Goal: Task Accomplishment & Management: Complete application form

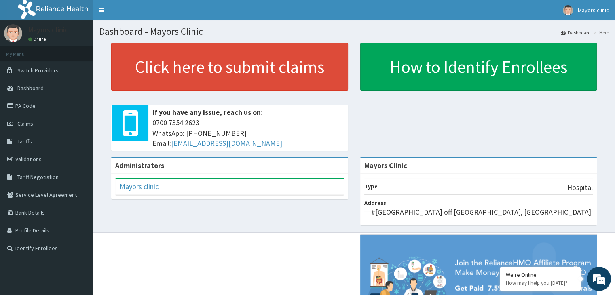
click at [30, 122] on span "Claims" at bounding box center [25, 123] width 16 height 7
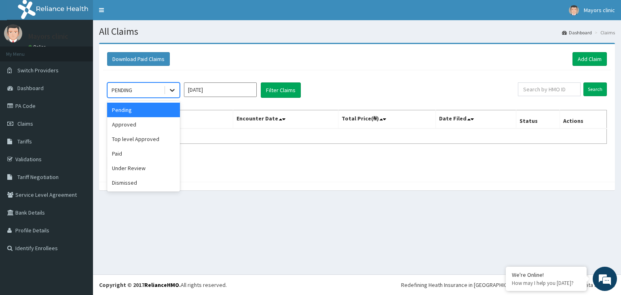
click at [171, 87] on icon at bounding box center [172, 90] width 8 height 8
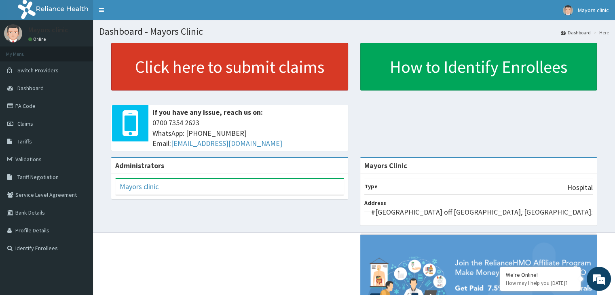
click at [242, 61] on link "Click here to submit claims" at bounding box center [229, 67] width 237 height 48
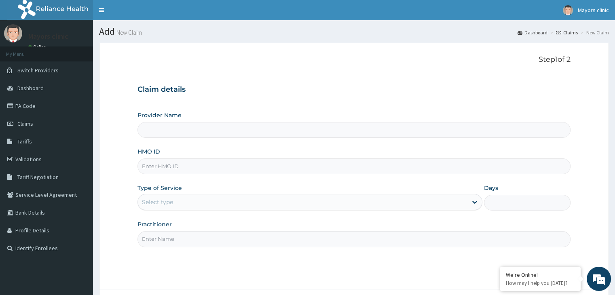
type input "Mayors Clinic"
click at [208, 169] on input "HMO ID" at bounding box center [353, 166] width 432 height 16
type input "BGM/10027/D"
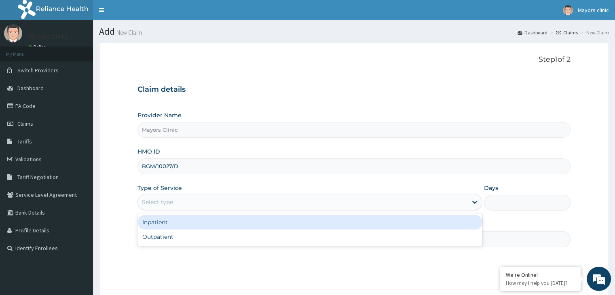
click at [223, 202] on div "Select type" at bounding box center [302, 202] width 329 height 13
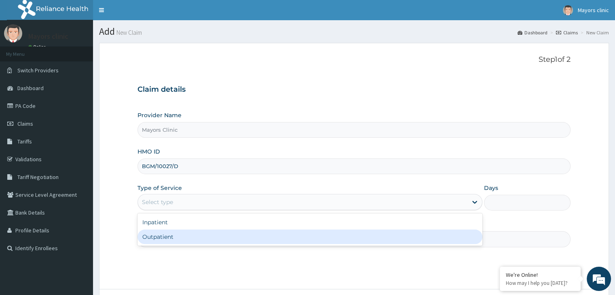
click at [188, 238] on div "Outpatient" at bounding box center [309, 237] width 345 height 15
type input "1"
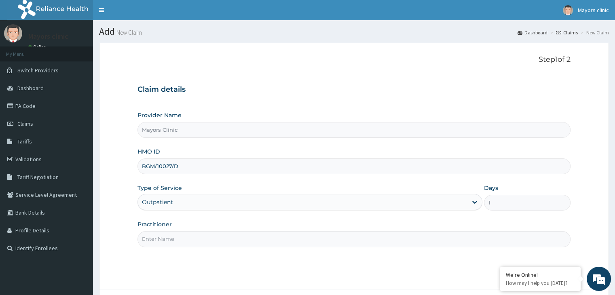
click at [196, 238] on input "Practitioner" at bounding box center [353, 239] width 432 height 16
type input "d"
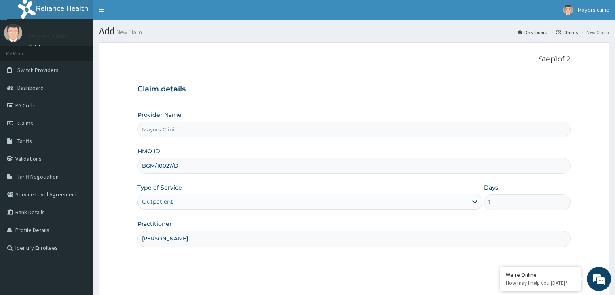
scroll to position [66, 0]
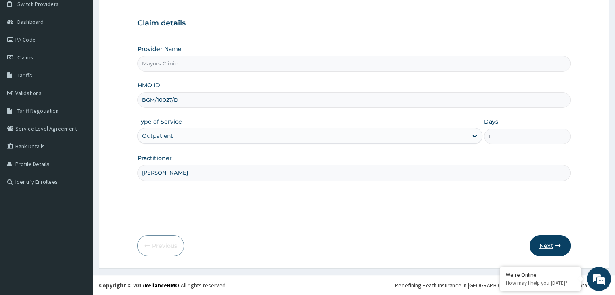
type input "[PERSON_NAME]"
click at [548, 241] on button "Next" at bounding box center [549, 245] width 41 height 21
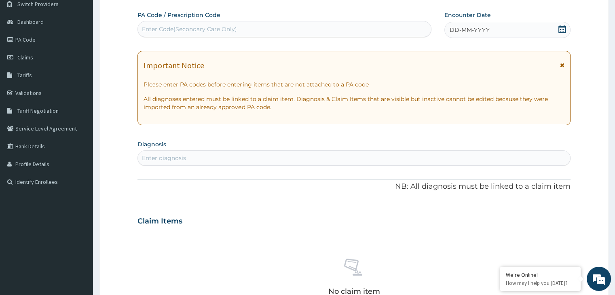
click at [493, 32] on div "DD-MM-YYYY" at bounding box center [507, 30] width 126 height 16
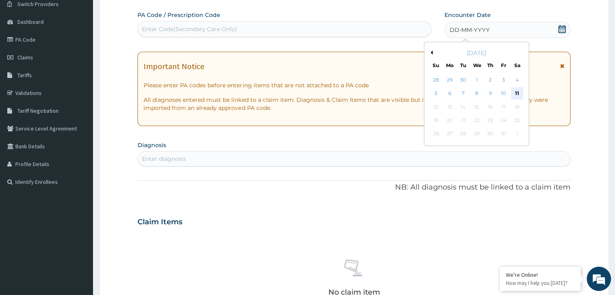
click at [514, 91] on div "11" at bounding box center [517, 94] width 12 height 12
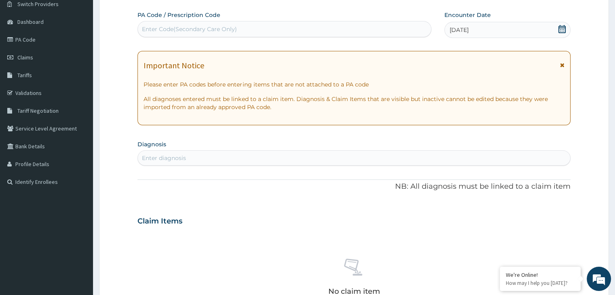
click at [197, 158] on div "Enter diagnosis" at bounding box center [354, 158] width 432 height 13
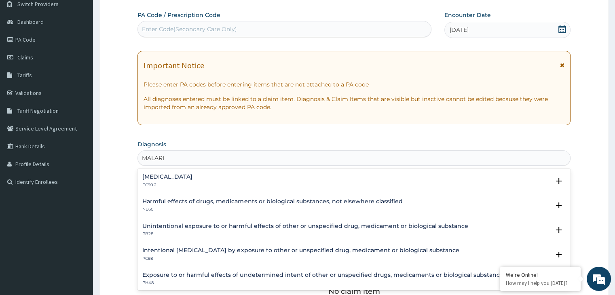
type input "MALARIA"
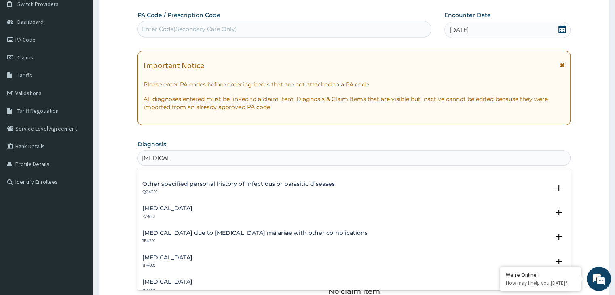
scroll to position [192, 0]
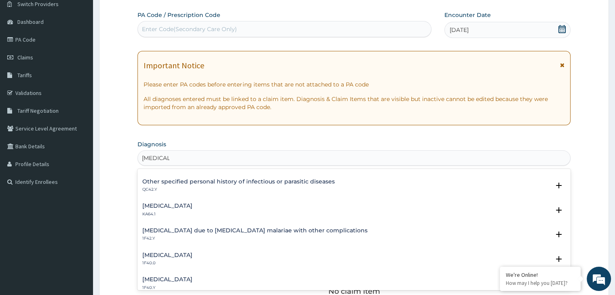
click at [266, 234] on div "Malaria due to Plasmodium malariae with other complications 1F42.Y" at bounding box center [254, 235] width 225 height 14
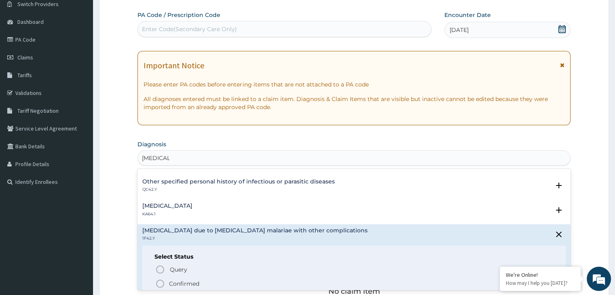
click at [158, 281] on icon "status option filled" at bounding box center [160, 284] width 10 height 10
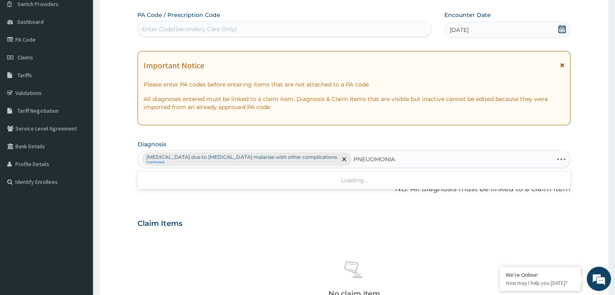
type input "PNEUOMONIA"
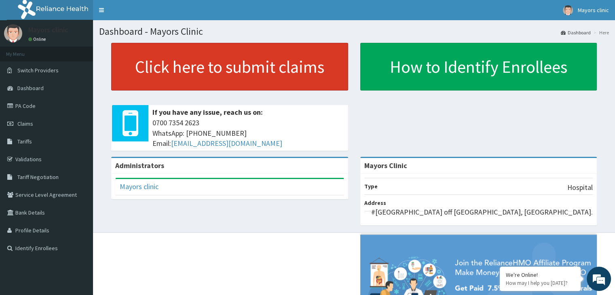
click at [183, 77] on link "Click here to submit claims" at bounding box center [229, 67] width 237 height 48
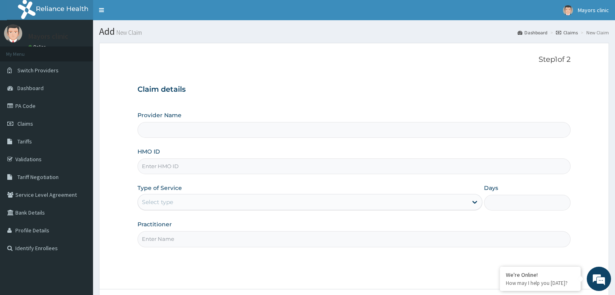
type input "Mayors Clinic"
click at [200, 168] on input "HMO ID" at bounding box center [353, 166] width 432 height 16
type input "BGM/10027/D"
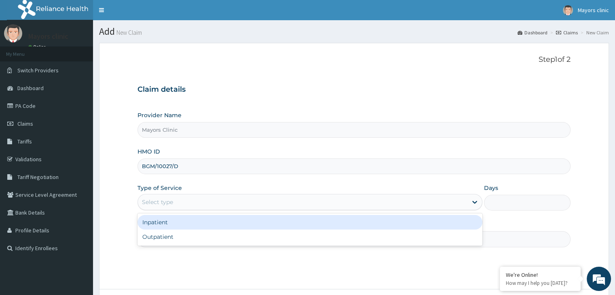
click at [217, 200] on div "Select type" at bounding box center [302, 202] width 329 height 13
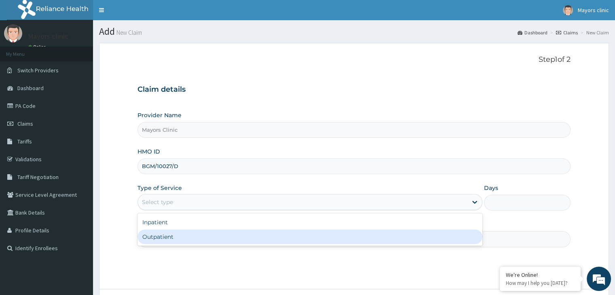
click at [169, 234] on div "Outpatient" at bounding box center [309, 237] width 345 height 15
type input "1"
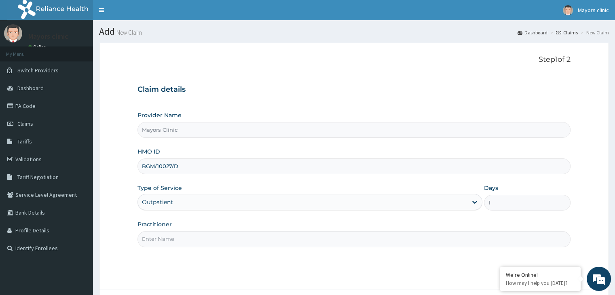
click at [181, 238] on input "Practitioner" at bounding box center [353, 239] width 432 height 16
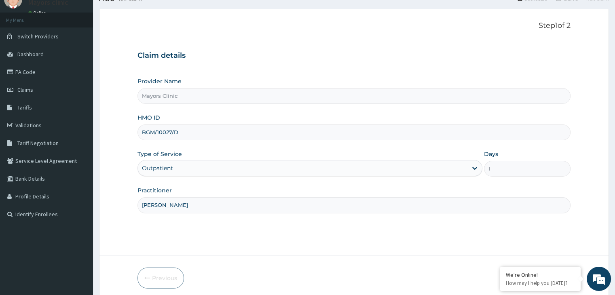
scroll to position [66, 0]
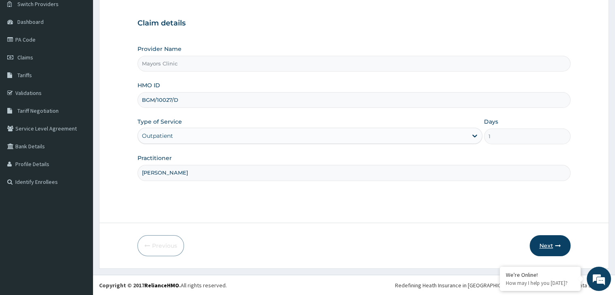
type input "[PERSON_NAME]"
click at [546, 241] on button "Next" at bounding box center [549, 245] width 41 height 21
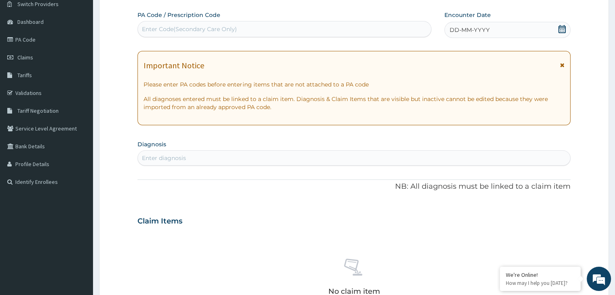
click at [512, 32] on div "DD-MM-YYYY" at bounding box center [507, 30] width 126 height 16
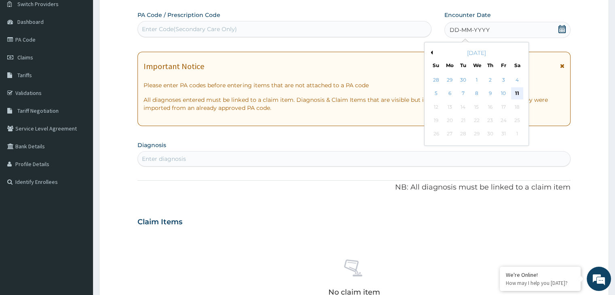
click at [521, 94] on div "11" at bounding box center [517, 94] width 12 height 12
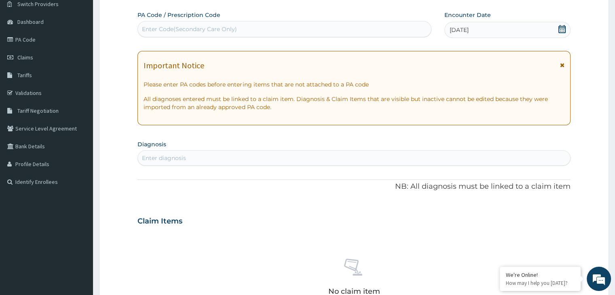
click at [264, 161] on div "Enter diagnosis" at bounding box center [354, 158] width 432 height 13
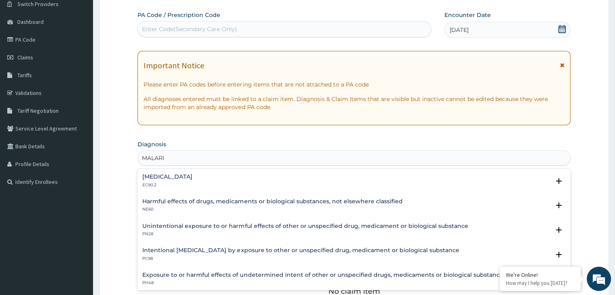
type input "MALARIA"
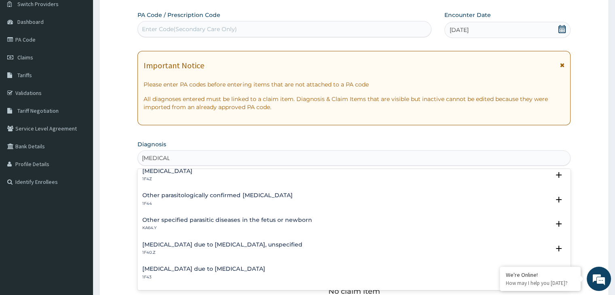
scroll to position [53, 0]
click at [272, 246] on h4 "Malaria due to Plasmodium falciparum, unspecified" at bounding box center [222, 246] width 160 height 6
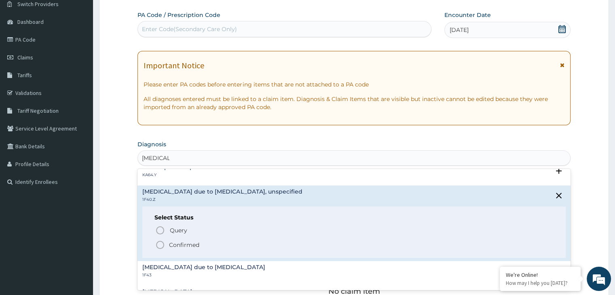
scroll to position [109, 0]
click at [168, 244] on span "Confirmed" at bounding box center [354, 244] width 398 height 10
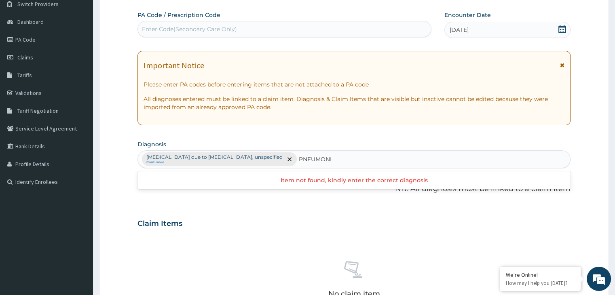
type input "PNEUMONIA"
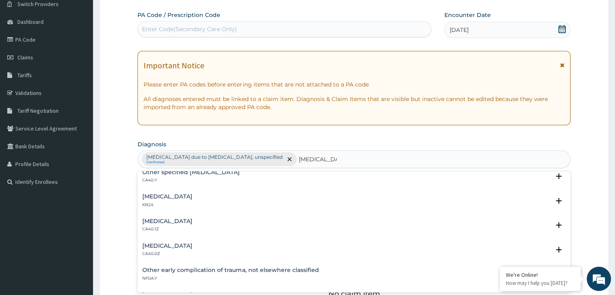
scroll to position [34, 0]
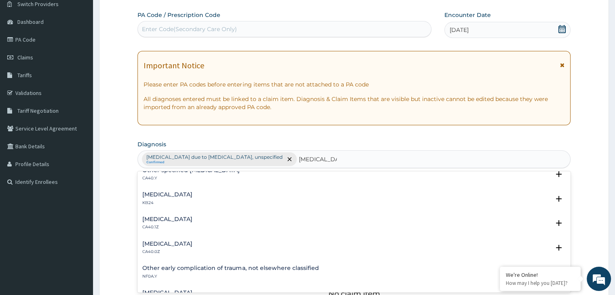
click at [192, 246] on h4 "Bacterial pneumonia, unspecified" at bounding box center [167, 244] width 50 height 6
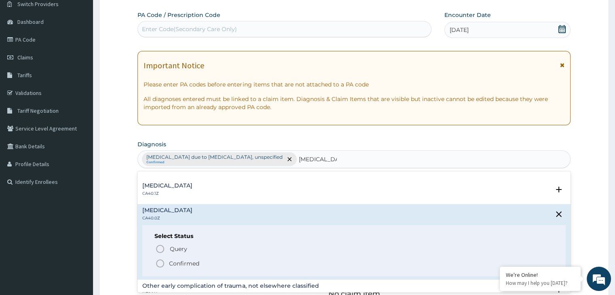
scroll to position [89, 0]
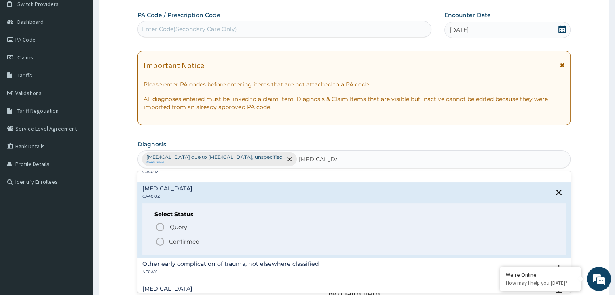
click at [179, 242] on p "Confirmed" at bounding box center [184, 242] width 30 height 8
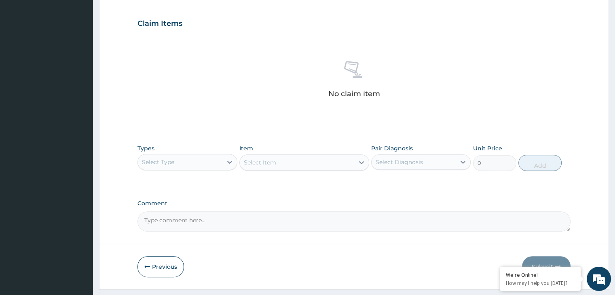
scroll to position [287, 0]
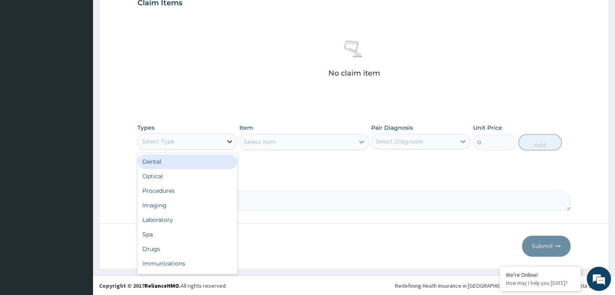
click at [228, 139] on icon at bounding box center [230, 141] width 8 height 8
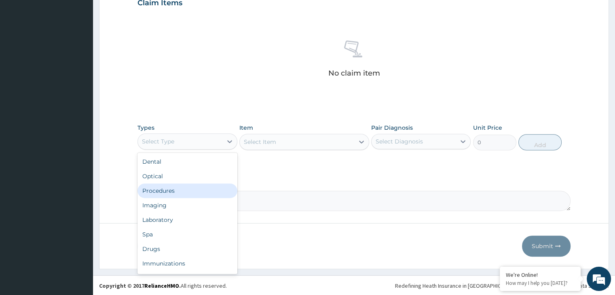
click at [188, 193] on div "Procedures" at bounding box center [186, 190] width 99 height 15
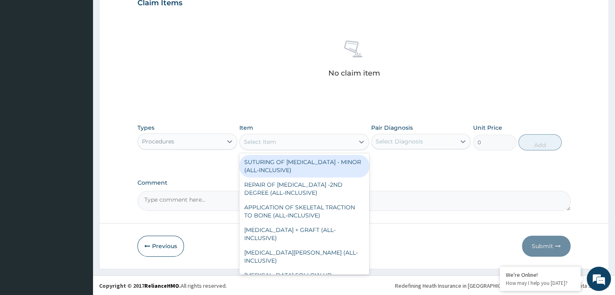
click at [327, 141] on div "Select Item" at bounding box center [297, 141] width 114 height 13
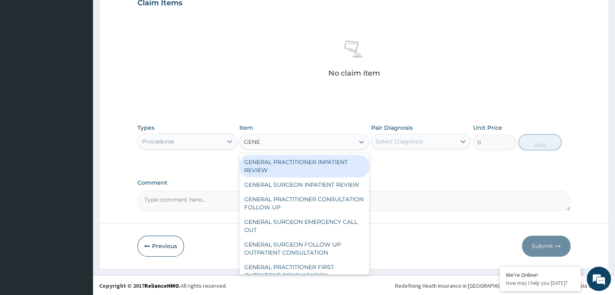
type input "GENER"
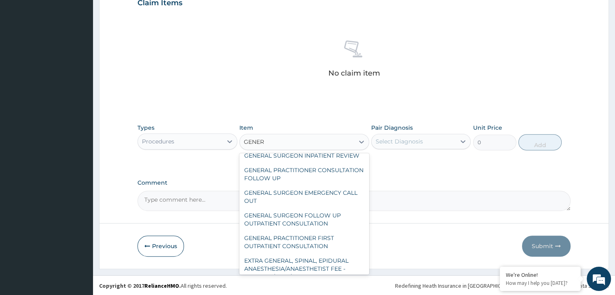
scroll to position [32, 0]
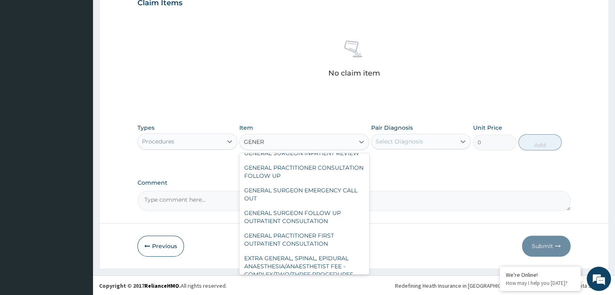
click at [266, 251] on div "GENERAL PRACTITIONER FIRST OUTPATIENT CONSULTATION" at bounding box center [304, 239] width 130 height 23
type input "3750"
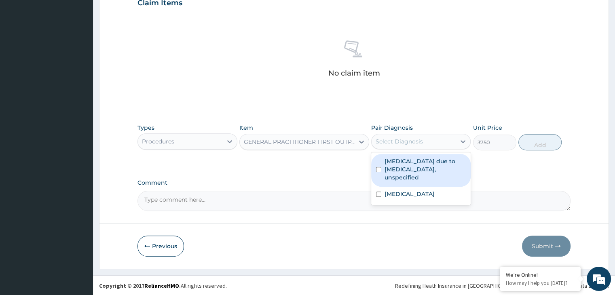
click at [435, 140] on div "Select Diagnosis" at bounding box center [413, 141] width 84 height 13
click at [422, 167] on label "Malaria due to Plasmodium falciparum, unspecified" at bounding box center [424, 169] width 81 height 24
checkbox input "true"
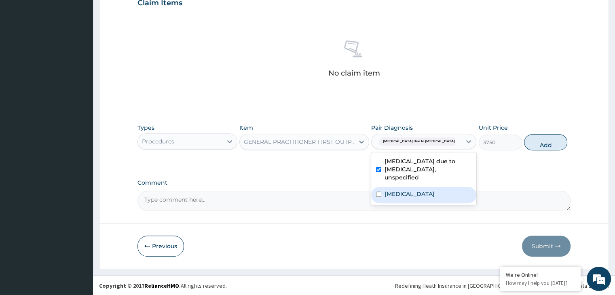
click at [406, 190] on label "Bacterial pneumonia, unspecified" at bounding box center [409, 194] width 50 height 8
checkbox input "true"
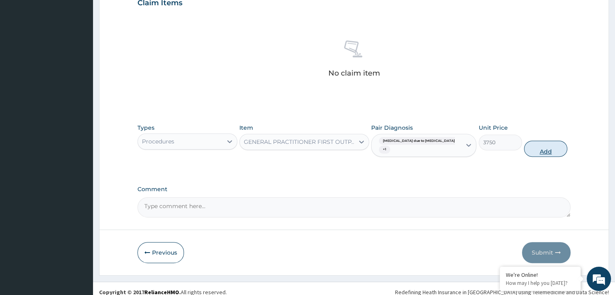
click at [541, 146] on button "Add" at bounding box center [545, 149] width 43 height 16
type input "0"
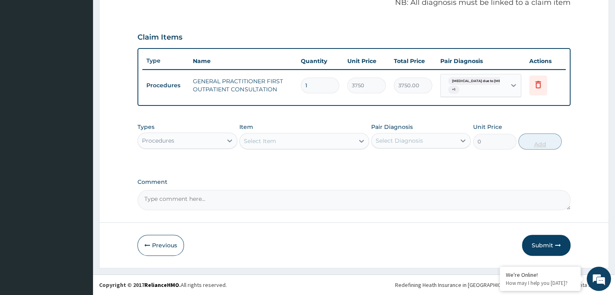
scroll to position [251, 0]
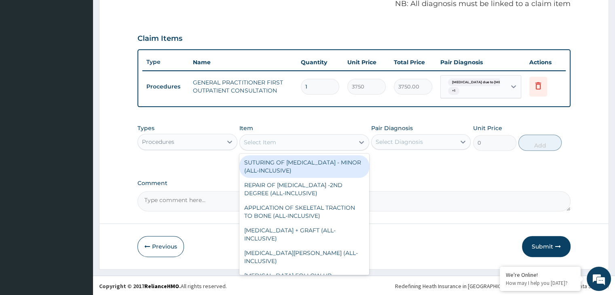
click at [262, 141] on div "Select Item" at bounding box center [260, 142] width 32 height 8
click at [232, 142] on icon at bounding box center [230, 142] width 8 height 8
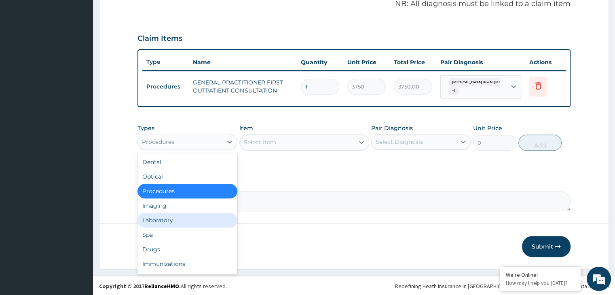
click at [169, 214] on div "Laboratory" at bounding box center [186, 220] width 99 height 15
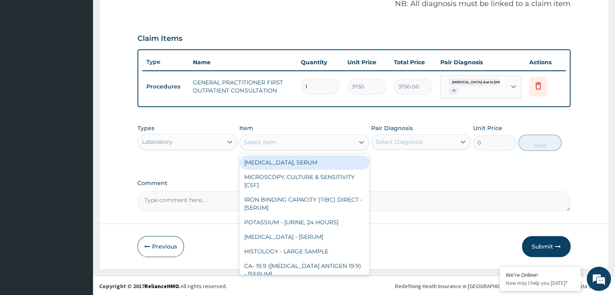
click at [306, 144] on div "Select Item" at bounding box center [297, 142] width 114 height 13
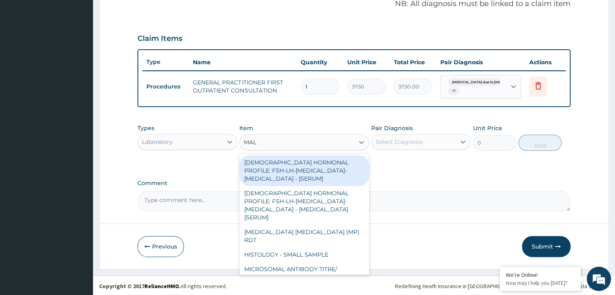
type input "MALA"
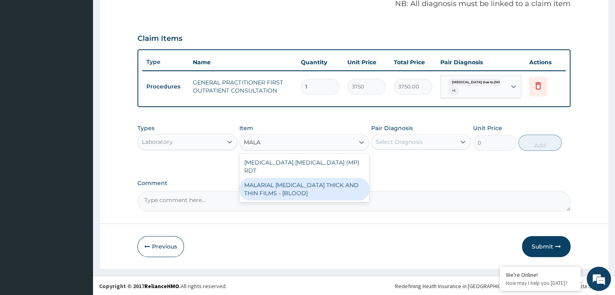
click at [280, 181] on div "MALARIAL PARASITE THICK AND THIN FILMS - [BLOOD]" at bounding box center [304, 189] width 130 height 23
type input "2187.5"
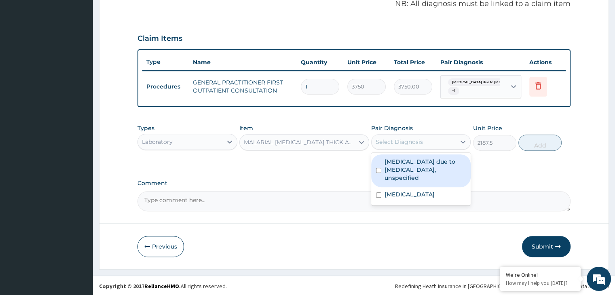
click at [433, 137] on div "Select Diagnosis" at bounding box center [413, 141] width 84 height 13
click at [413, 161] on label "Malaria due to Plasmodium falciparum, unspecified" at bounding box center [424, 170] width 81 height 24
checkbox input "true"
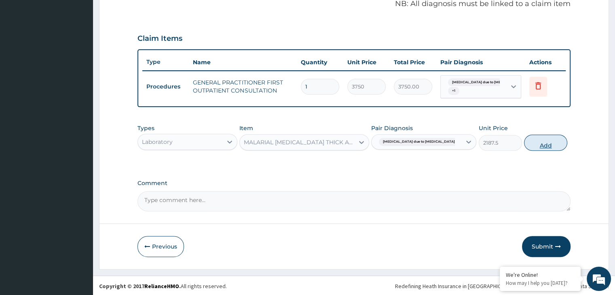
click at [534, 142] on button "Add" at bounding box center [545, 143] width 43 height 16
type input "0"
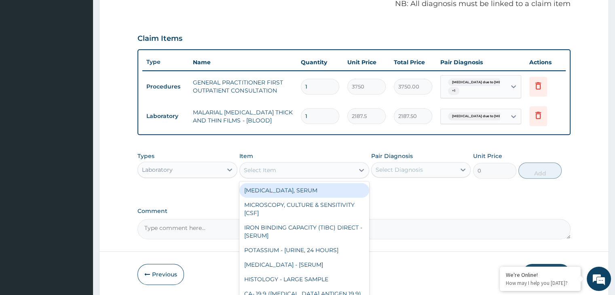
click at [281, 169] on div "Select Item" at bounding box center [297, 170] width 114 height 13
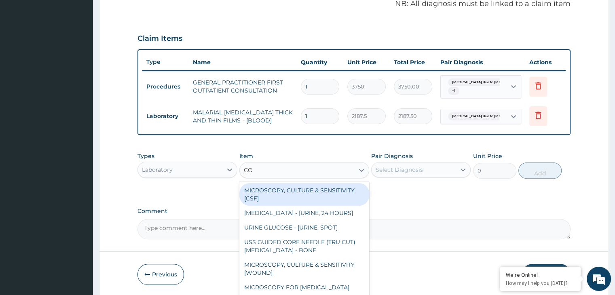
type input "COM"
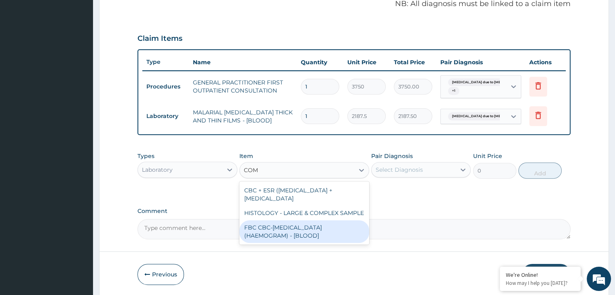
click at [282, 227] on div "FBC CBC-COMPLETE BLOOD COUNT (HAEMOGRAM) - [BLOOD]" at bounding box center [304, 231] width 130 height 23
type input "5000"
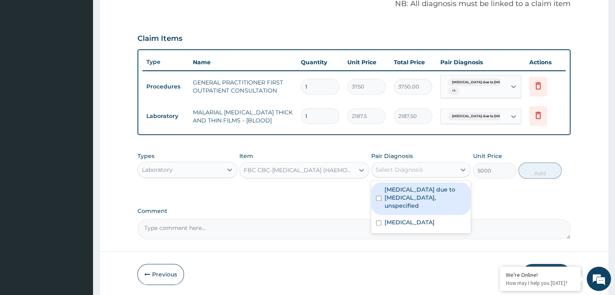
click at [424, 171] on div "Select Diagnosis" at bounding box center [413, 169] width 84 height 13
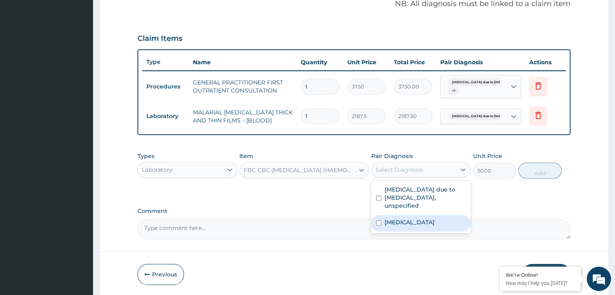
click at [393, 218] on label "Bacterial pneumonia, unspecified" at bounding box center [409, 222] width 50 height 8
checkbox input "true"
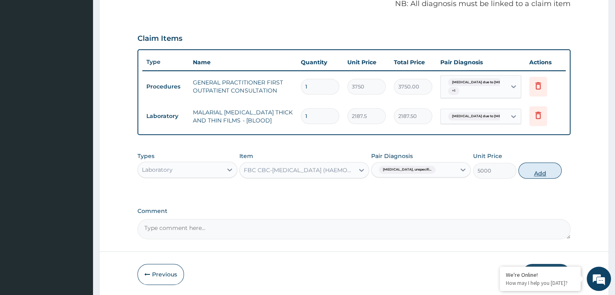
click at [536, 171] on button "Add" at bounding box center [539, 170] width 43 height 16
type input "0"
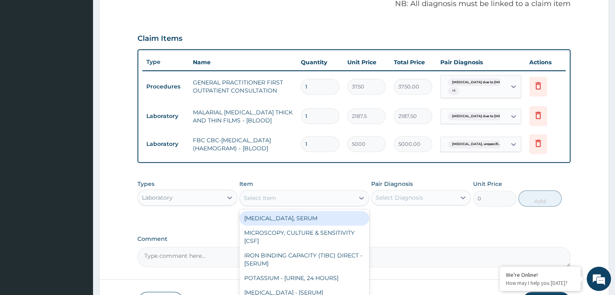
click at [317, 196] on div "Select Item" at bounding box center [297, 198] width 114 height 13
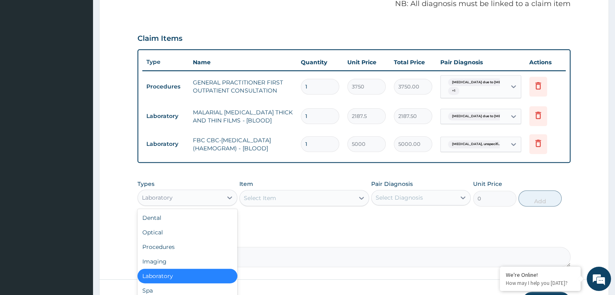
click at [209, 192] on div "Laboratory" at bounding box center [180, 197] width 84 height 13
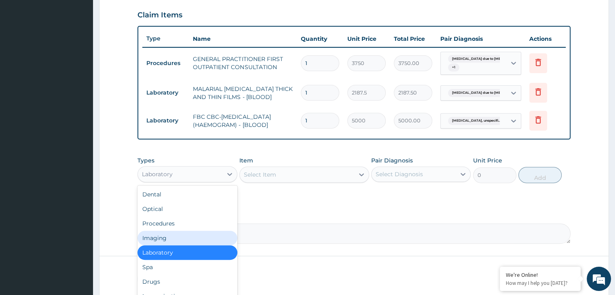
scroll to position [307, 0]
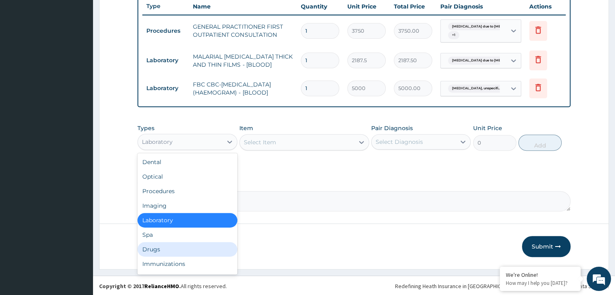
click at [158, 253] on div "Drugs" at bounding box center [186, 249] width 99 height 15
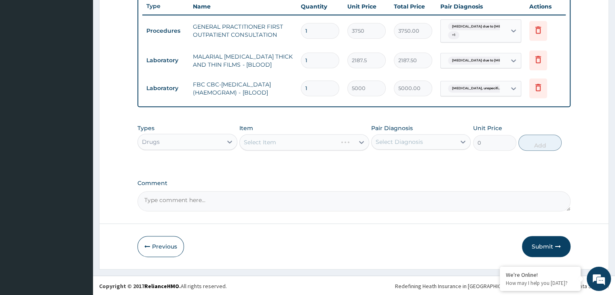
click at [336, 144] on div "Select Item" at bounding box center [304, 142] width 130 height 16
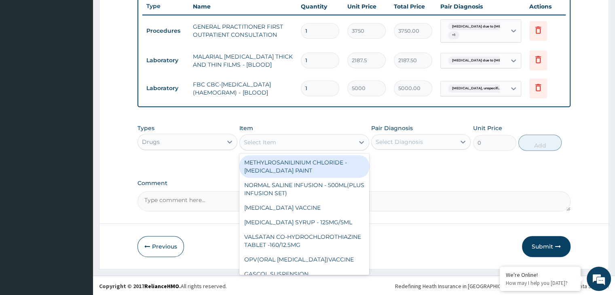
click at [336, 144] on div "Select Item" at bounding box center [297, 142] width 114 height 13
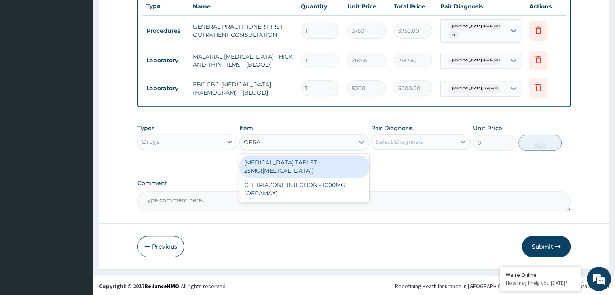
type input "OFRAM"
click at [310, 165] on div "CEFTRIAZONE INJECTION - 1000MG (OFRAMAX)" at bounding box center [304, 166] width 130 height 23
type input "2520"
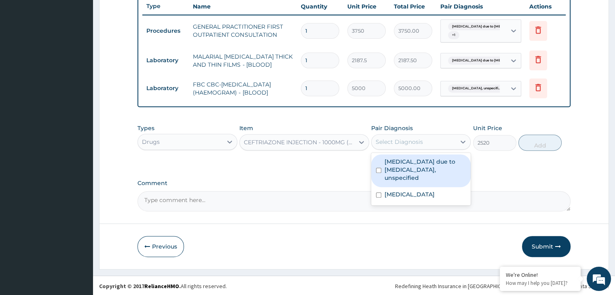
click at [433, 142] on div "Select Diagnosis" at bounding box center [413, 141] width 84 height 13
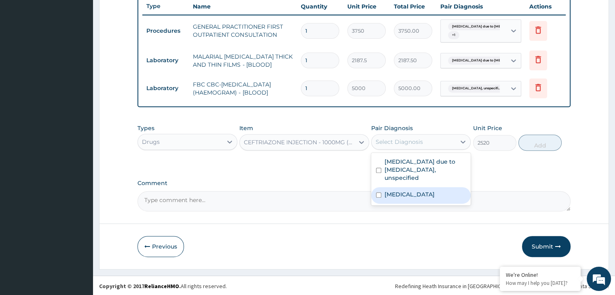
click at [396, 190] on label "Bacterial pneumonia, unspecified" at bounding box center [409, 194] width 50 height 8
checkbox input "true"
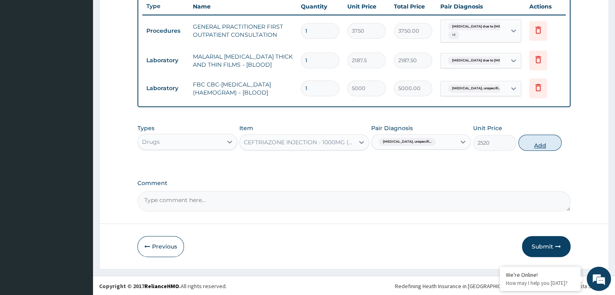
click at [544, 142] on button "Add" at bounding box center [539, 143] width 43 height 16
type input "0"
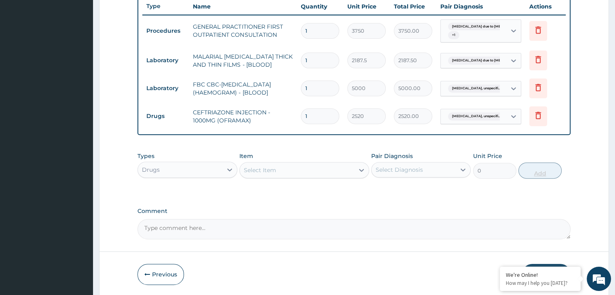
type input "0.00"
type input "5"
type input "12600.00"
type input "5"
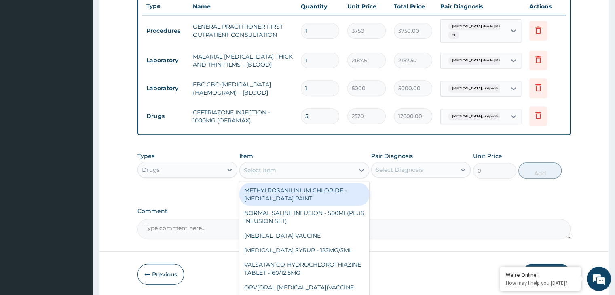
click at [296, 165] on div "Select Item" at bounding box center [297, 170] width 114 height 13
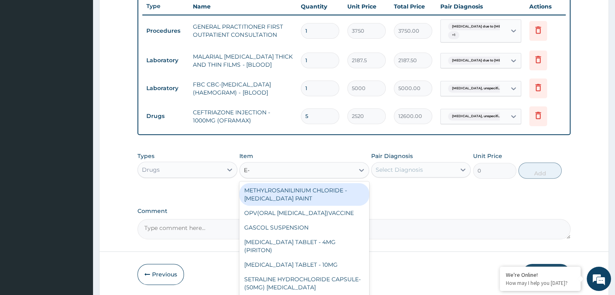
type input "E-M"
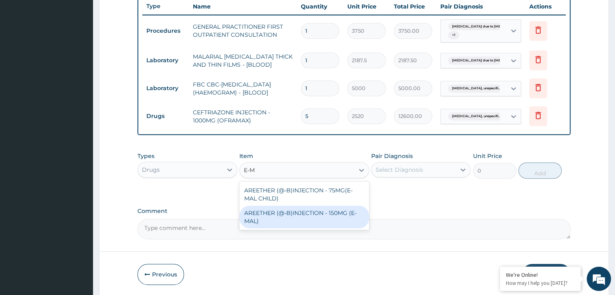
click at [294, 217] on div "AREETHER (@-B)INJECTION - 150MG (E-MAL)" at bounding box center [304, 217] width 130 height 23
type input "1680"
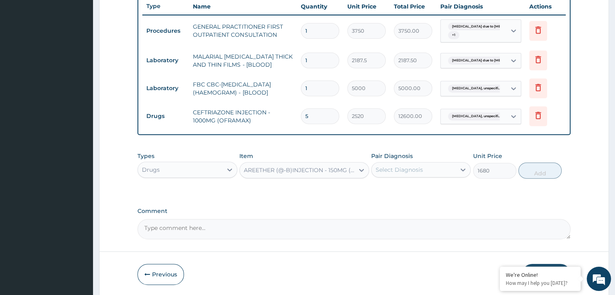
click at [425, 167] on div "Select Diagnosis" at bounding box center [413, 169] width 84 height 13
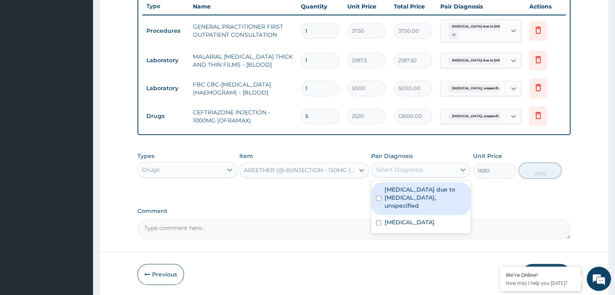
click at [411, 195] on label "Malaria due to Plasmodium falciparum, unspecified" at bounding box center [424, 197] width 81 height 24
checkbox input "true"
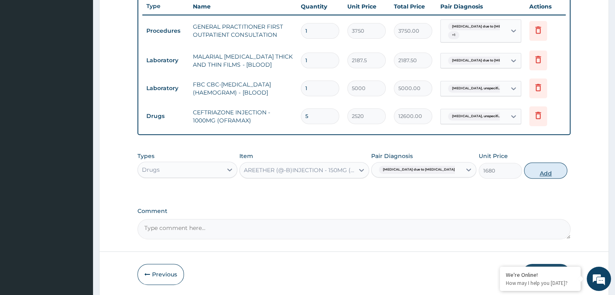
click at [540, 167] on button "Add" at bounding box center [545, 170] width 43 height 16
type input "0"
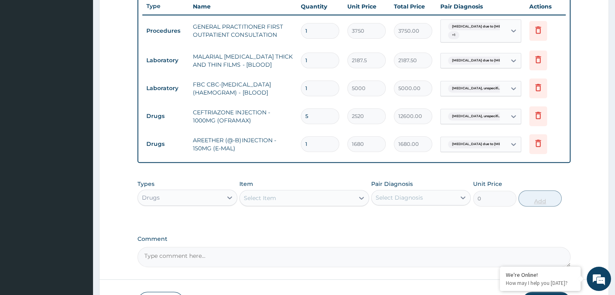
type input "0.00"
type input "5"
type input "8400.00"
type input "0.00"
type input "6"
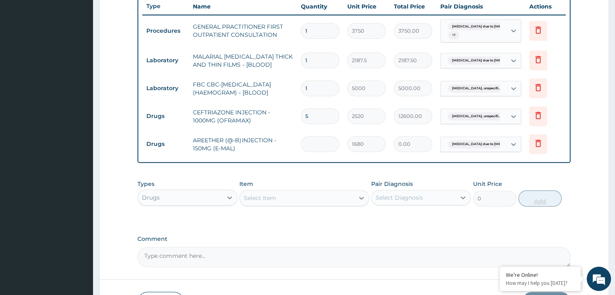
type input "10080.00"
type input "0.00"
type input "3"
type input "5040.00"
type input "3"
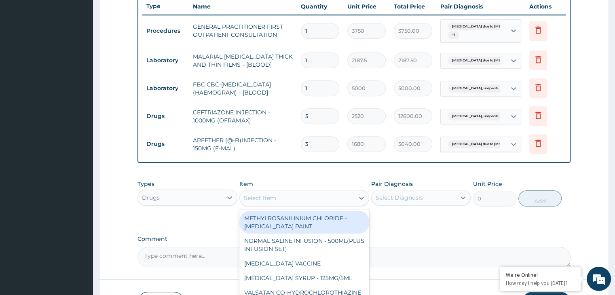
click at [338, 198] on div "Select Item" at bounding box center [297, 198] width 114 height 13
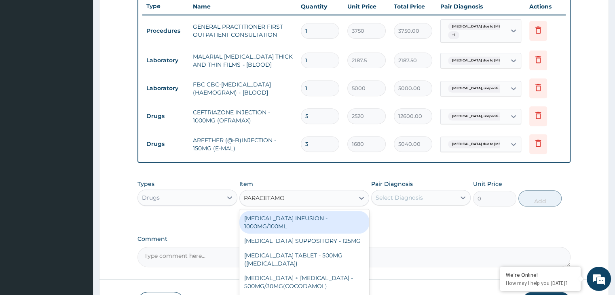
type input "PARACETAMOL"
click at [304, 260] on div "PARACETAMOL TABLET - 500MG (PANADOL)" at bounding box center [304, 259] width 130 height 23
type input "42"
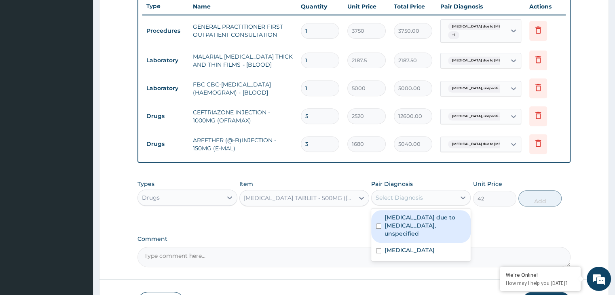
click at [408, 198] on div "Select Diagnosis" at bounding box center [398, 198] width 47 height 8
click at [398, 217] on label "Malaria due to Plasmodium falciparum, unspecified" at bounding box center [424, 225] width 81 height 24
checkbox input "true"
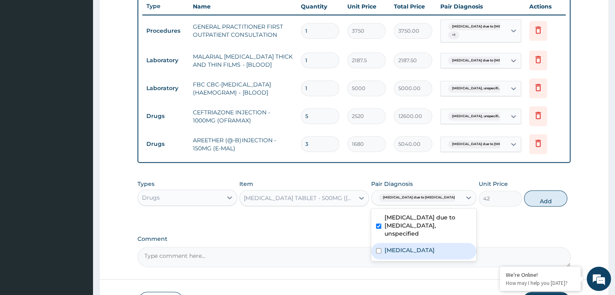
click at [386, 246] on label "Bacterial pneumonia, unspecified" at bounding box center [409, 250] width 50 height 8
checkbox input "true"
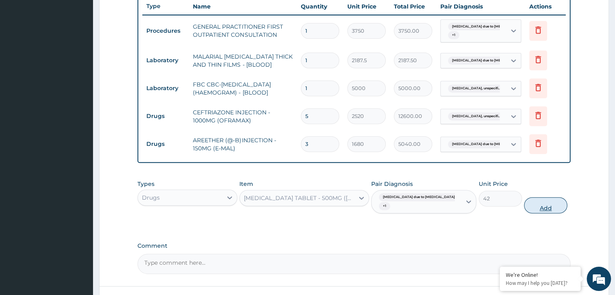
click at [544, 205] on button "Add" at bounding box center [545, 205] width 43 height 16
type input "0"
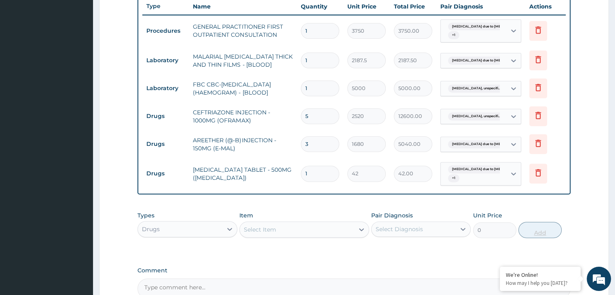
type input "18"
type input "756.00"
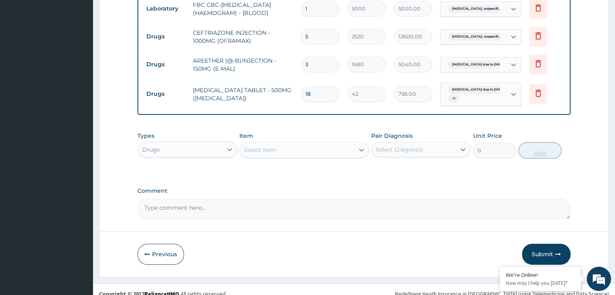
scroll to position [394, 0]
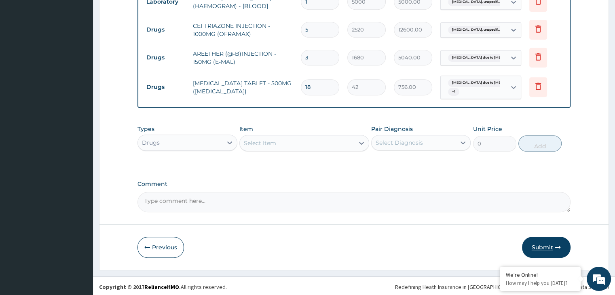
type input "18"
click at [545, 242] on button "Submit" at bounding box center [546, 247] width 48 height 21
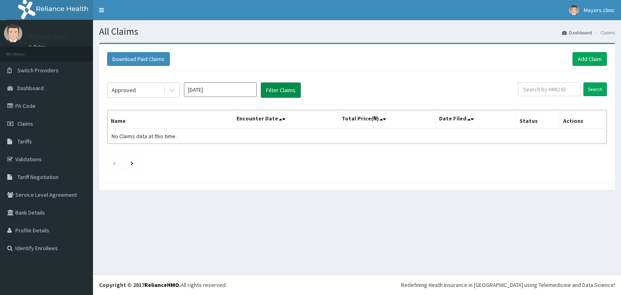
click at [286, 86] on button "Filter Claims" at bounding box center [281, 89] width 40 height 15
